Goal: Transaction & Acquisition: Subscribe to service/newsletter

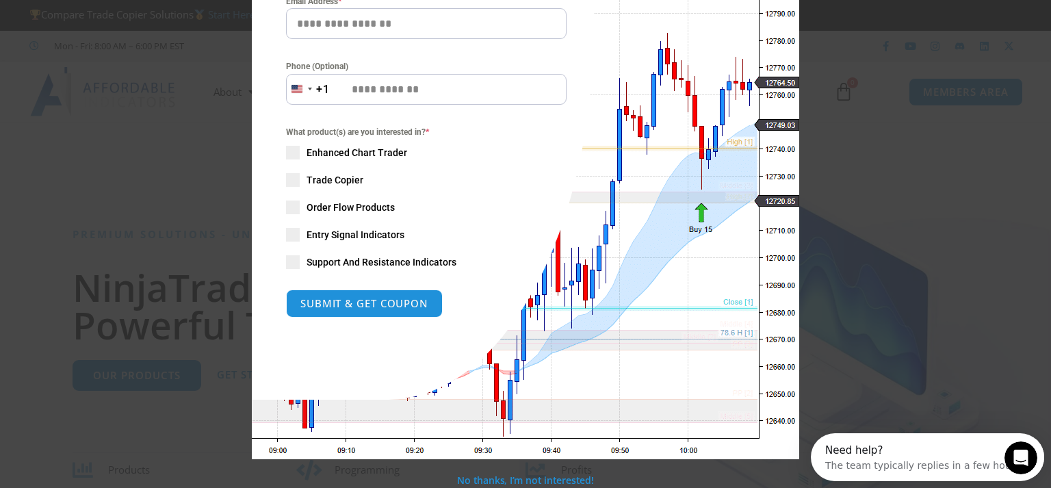
click at [286, 150] on span "SAVE 20% NOW popup" at bounding box center [293, 153] width 14 height 14
click at [289, 184] on span "SAVE 20% NOW popup" at bounding box center [293, 180] width 14 height 14
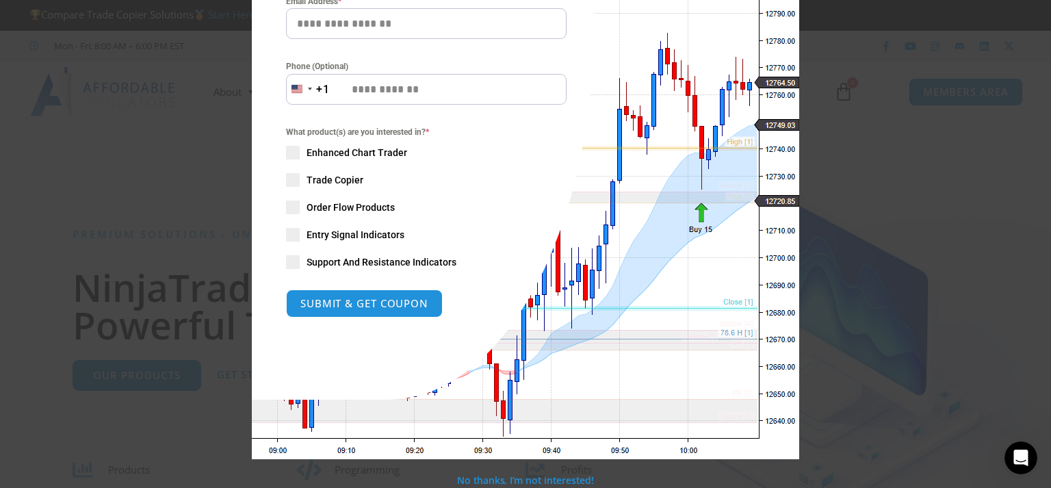
click at [290, 180] on span "SAVE 20% NOW popup" at bounding box center [293, 180] width 14 height 14
click at [292, 209] on span "SAVE 20% NOW popup" at bounding box center [293, 208] width 14 height 14
click at [292, 231] on span "SAVE 20% NOW popup" at bounding box center [293, 235] width 14 height 14
click at [290, 261] on span "SAVE 20% NOW popup" at bounding box center [293, 262] width 14 height 14
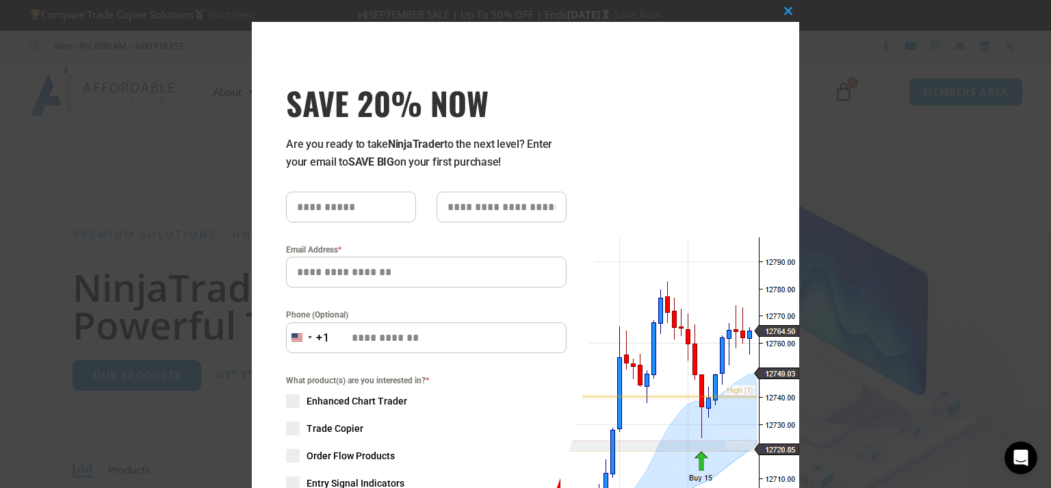
click at [337, 212] on input "SAVE 20% NOW popup" at bounding box center [351, 207] width 130 height 31
type input "****"
click at [497, 212] on input "SAVE 20% NOW popup" at bounding box center [502, 207] width 130 height 31
type input "*****"
click at [349, 272] on input "Email Address *" at bounding box center [426, 272] width 281 height 31
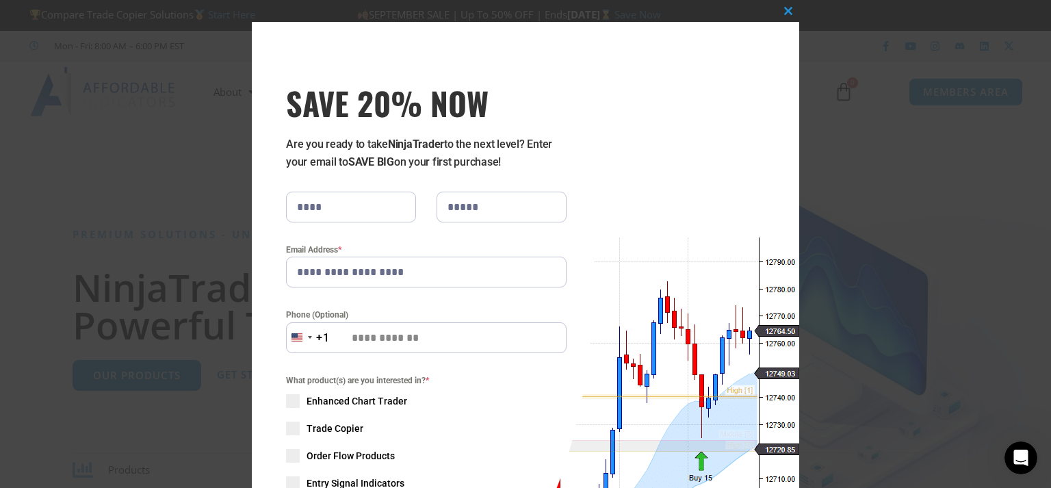
scroll to position [248, 0]
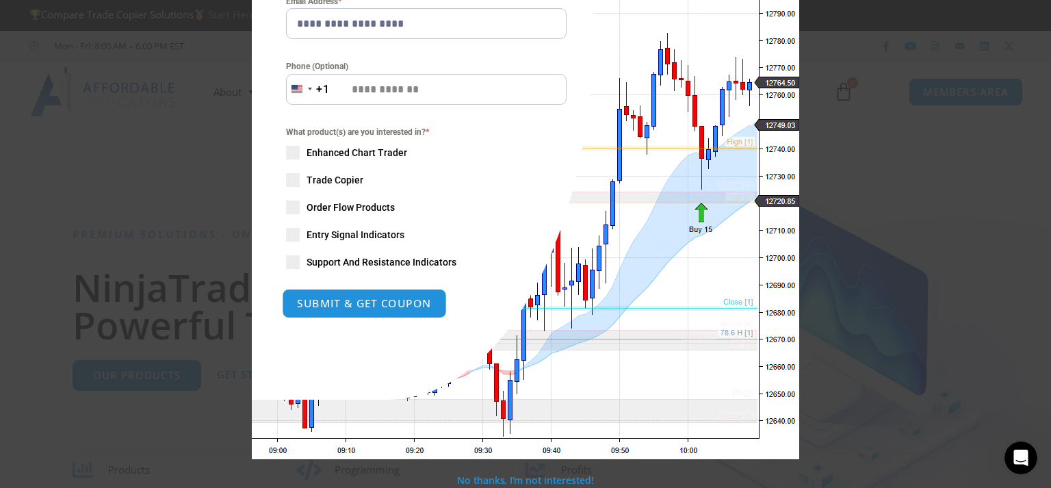
type input "**********"
click at [337, 302] on button "SUBMIT & GET COUPON" at bounding box center [364, 303] width 165 height 29
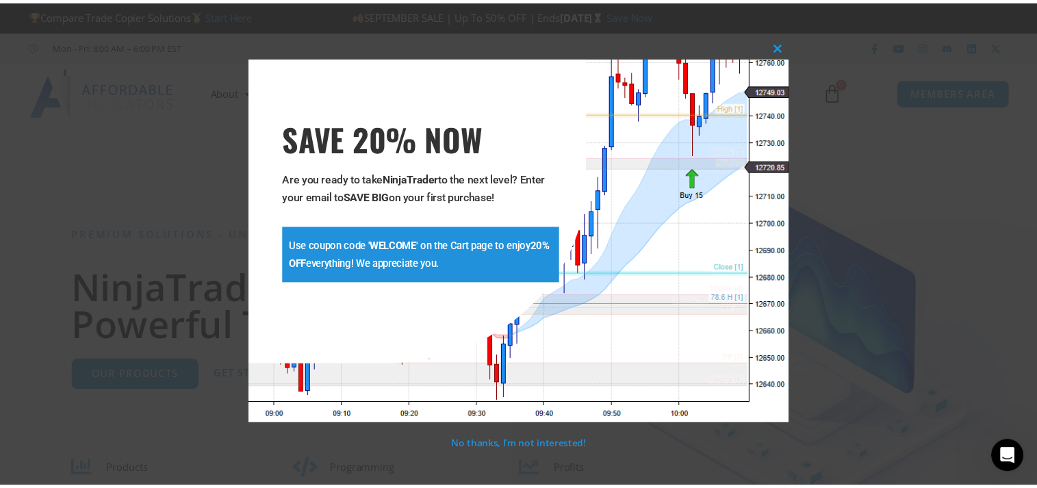
scroll to position [0, 0]
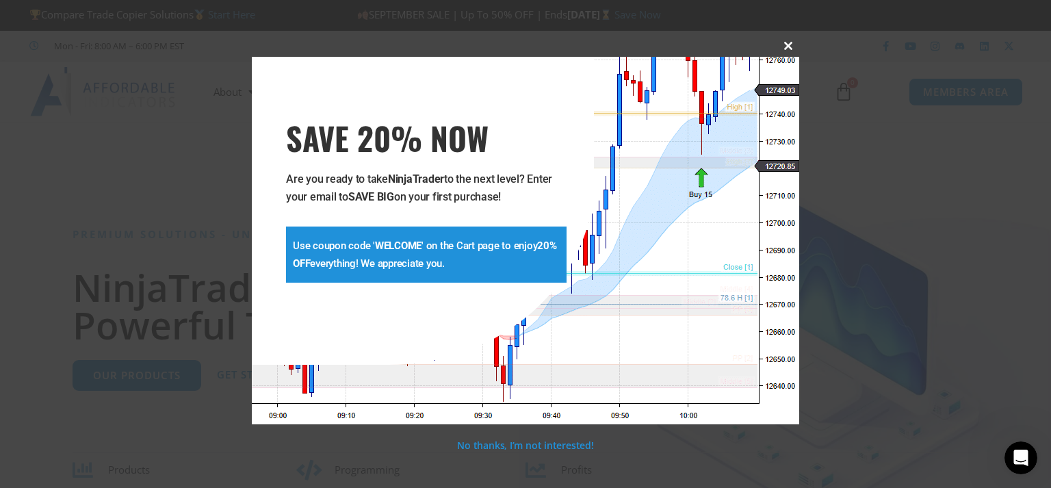
click at [783, 44] on span "SAVE 20% NOW popup" at bounding box center [789, 46] width 22 height 8
